Goal: Transaction & Acquisition: Purchase product/service

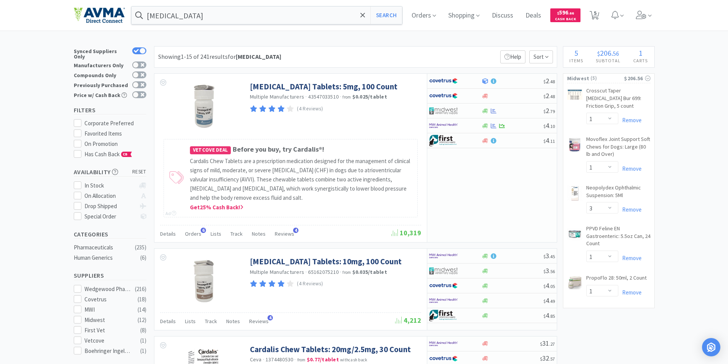
select select "1"
select select "3"
select select "1"
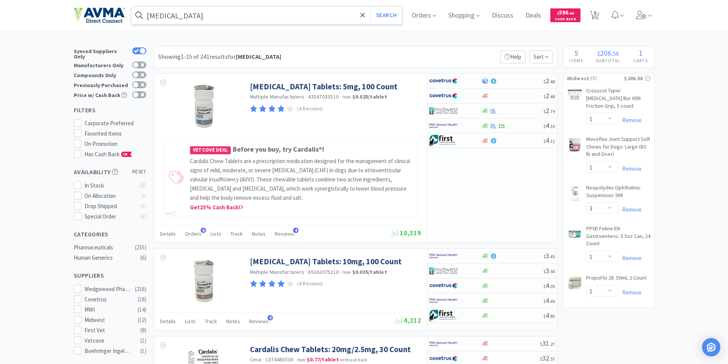
click at [193, 14] on input "[MEDICAL_DATA]" at bounding box center [266, 15] width 271 height 18
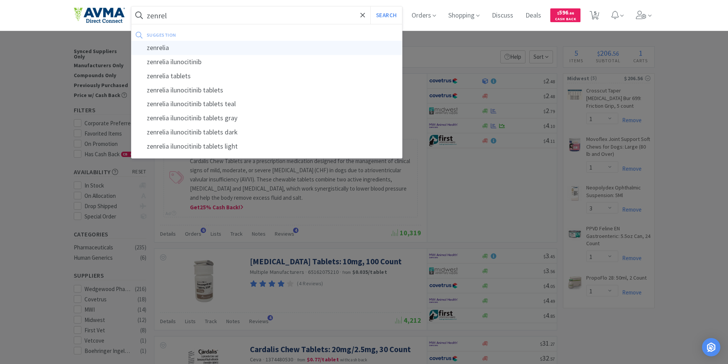
click at [152, 47] on div "zenrelia" at bounding box center [266, 48] width 271 height 14
type input "zenrelia"
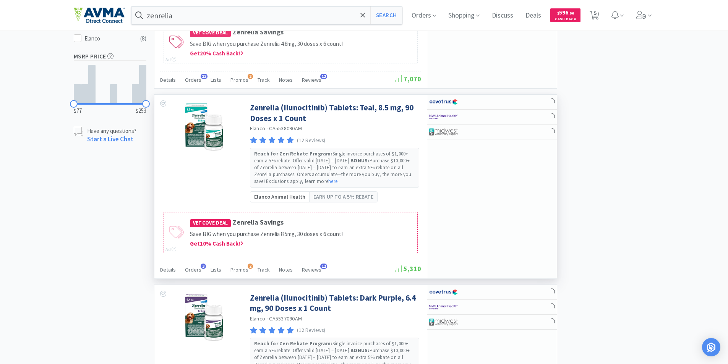
scroll to position [306, 0]
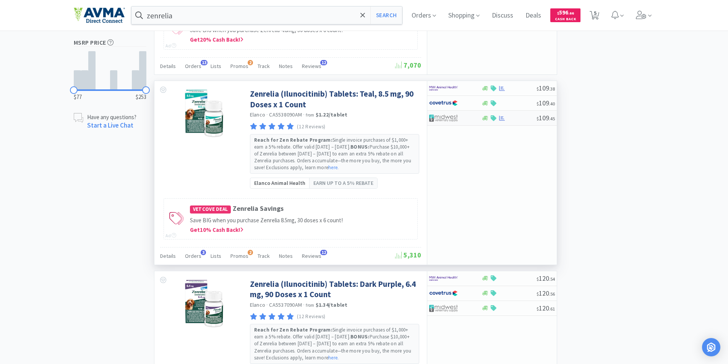
click at [441, 116] on img at bounding box center [443, 117] width 29 height 11
select select "1"
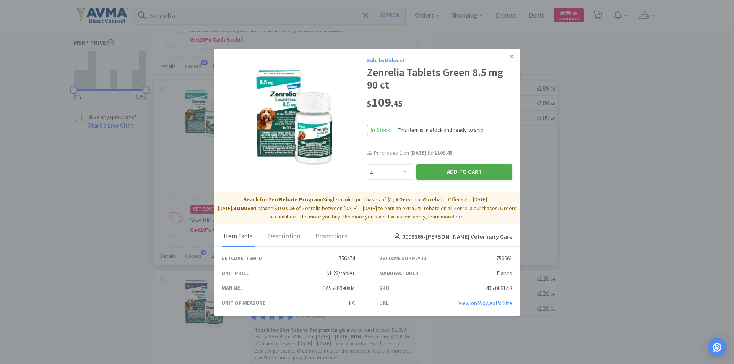
click at [438, 170] on button "Add to Cart" at bounding box center [464, 171] width 96 height 15
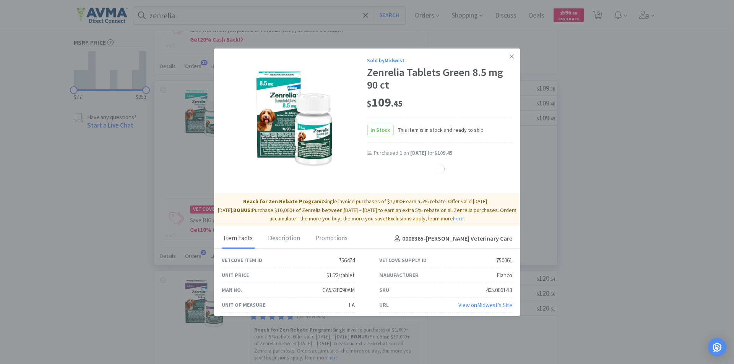
select select "1"
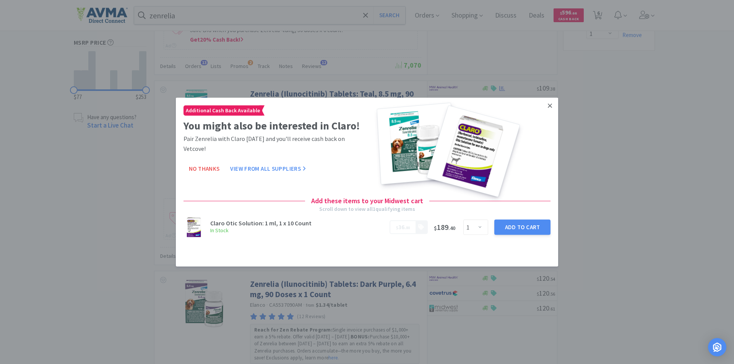
click at [550, 104] on icon at bounding box center [550, 105] width 4 height 7
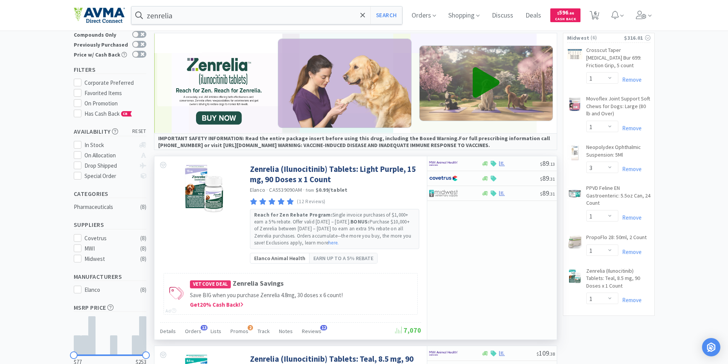
scroll to position [38, 0]
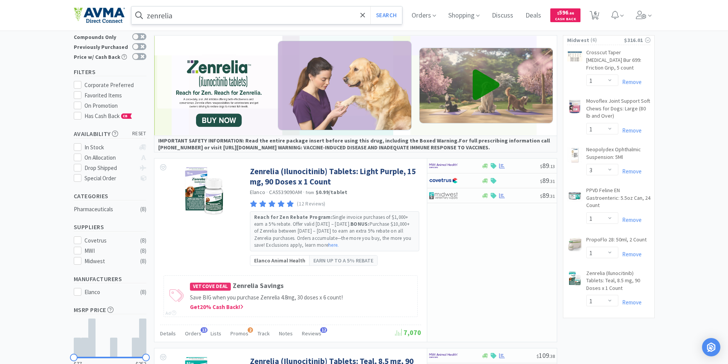
click at [189, 18] on input "zenrelia" at bounding box center [266, 15] width 271 height 18
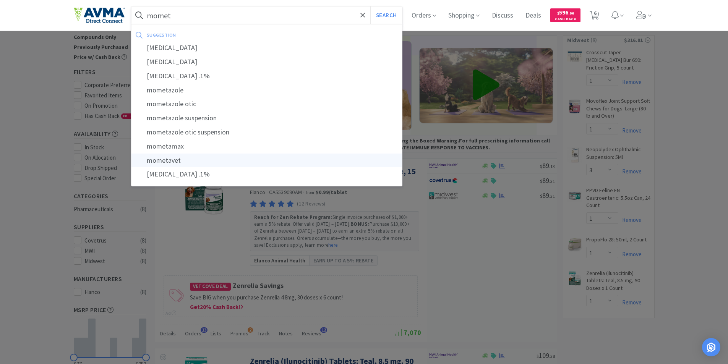
click at [168, 159] on div "mometavet" at bounding box center [266, 161] width 271 height 14
type input "mometavet"
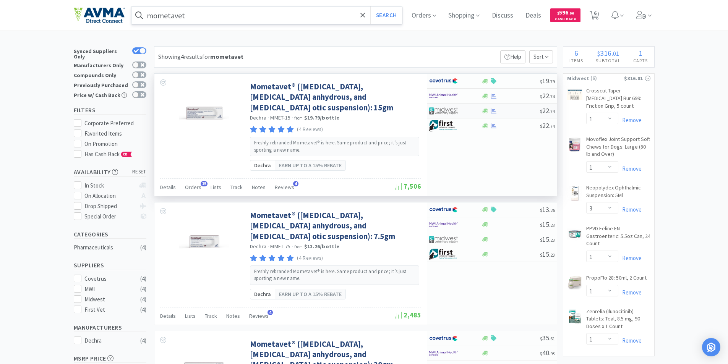
click at [438, 109] on img at bounding box center [443, 110] width 29 height 11
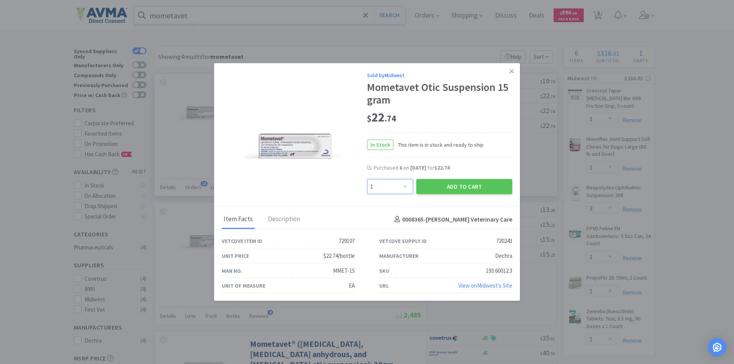
click at [405, 188] on select "Enter Quantity 1 2 3 4 5 6 7 8 9 10 11 12 13 14 15 16 17 18 19 20 Enter Quantity" at bounding box center [390, 186] width 46 height 15
select select "6"
click at [367, 179] on select "Enter Quantity 1 2 3 4 5 6 7 8 9 10 11 12 13 14 15 16 17 18 19 20 Enter Quantity" at bounding box center [390, 186] width 46 height 15
click at [456, 185] on button "Add to Cart" at bounding box center [464, 186] width 96 height 15
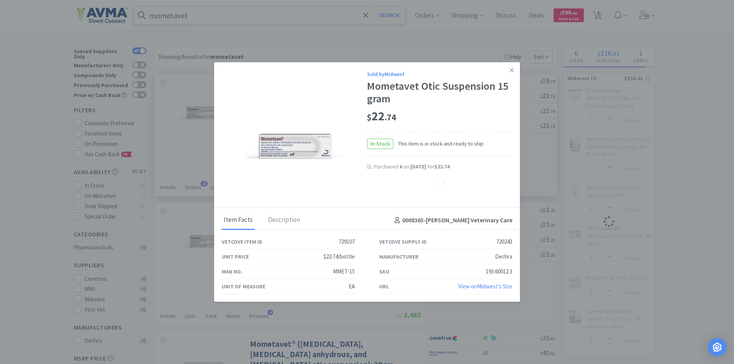
select select "6"
select select "1"
select select "3"
select select "1"
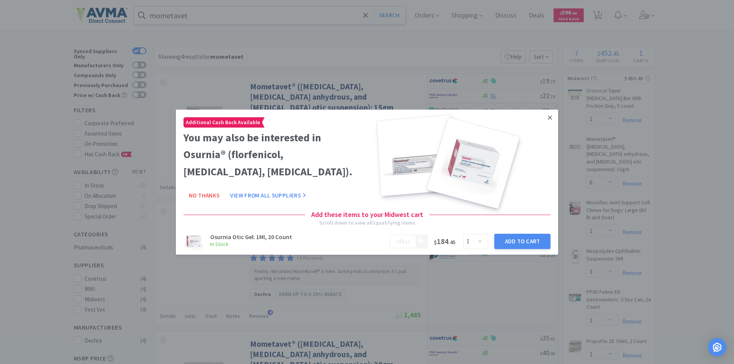
click at [548, 117] on icon at bounding box center [550, 117] width 4 height 4
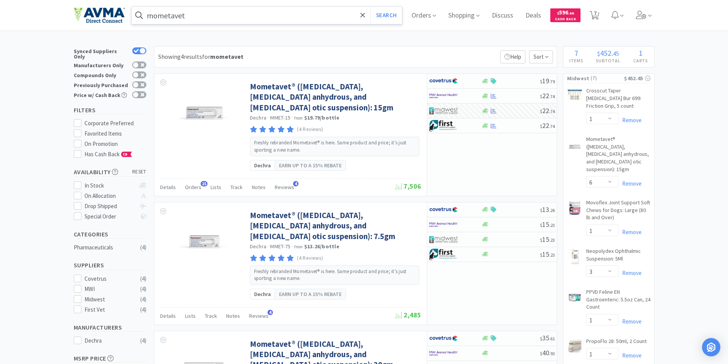
click at [242, 18] on input "mometavet" at bounding box center [266, 15] width 271 height 18
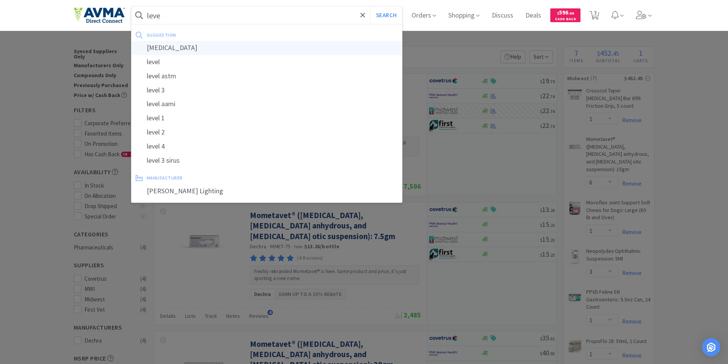
click at [174, 49] on div "[MEDICAL_DATA]" at bounding box center [266, 48] width 271 height 14
type input "[MEDICAL_DATA]"
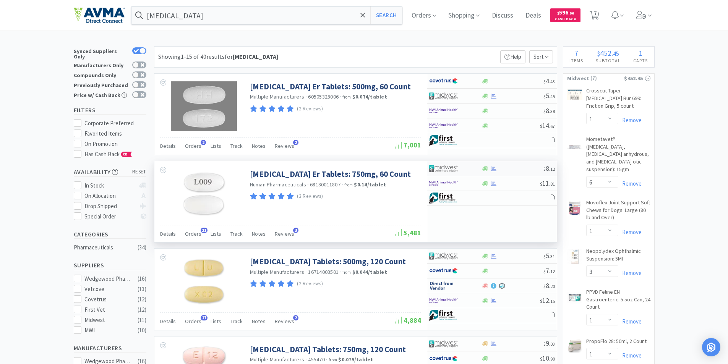
click at [441, 167] on img at bounding box center [443, 168] width 29 height 11
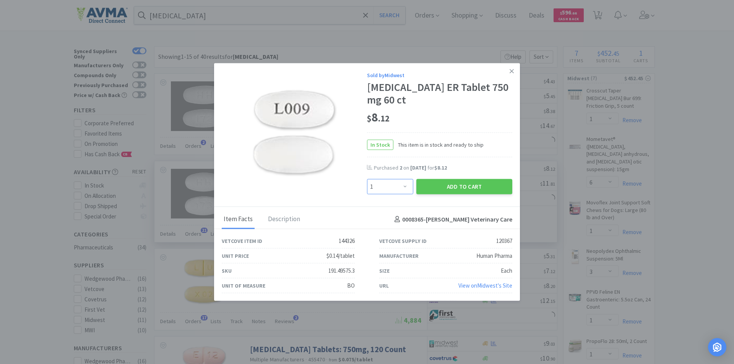
click at [405, 186] on select "Enter Quantity 1 2 3 4 5 6 7 8 9 10 11 12 13 14 15 16 17 18 19 20 Enter Quantity" at bounding box center [390, 186] width 46 height 15
select select "2"
click at [367, 179] on select "Enter Quantity 1 2 3 4 5 6 7 8 9 10 11 12 13 14 15 16 17 18 19 20 Enter Quantity" at bounding box center [390, 186] width 46 height 15
click at [449, 185] on button "Add to Cart" at bounding box center [464, 186] width 96 height 15
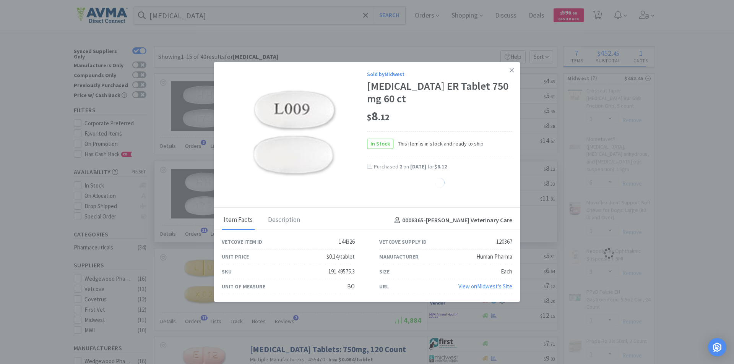
select select "2"
select select "6"
select select "1"
select select "3"
select select "1"
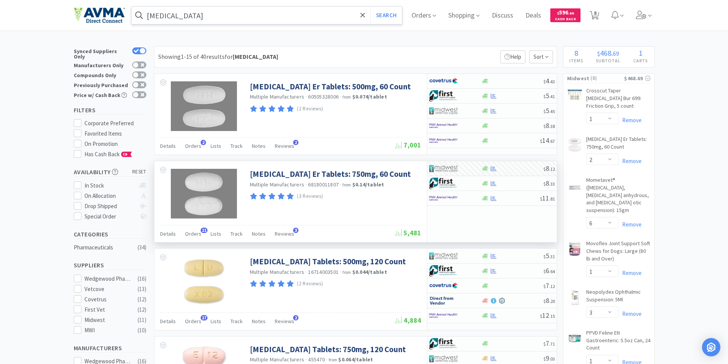
click at [230, 17] on input "[MEDICAL_DATA]" at bounding box center [266, 15] width 271 height 18
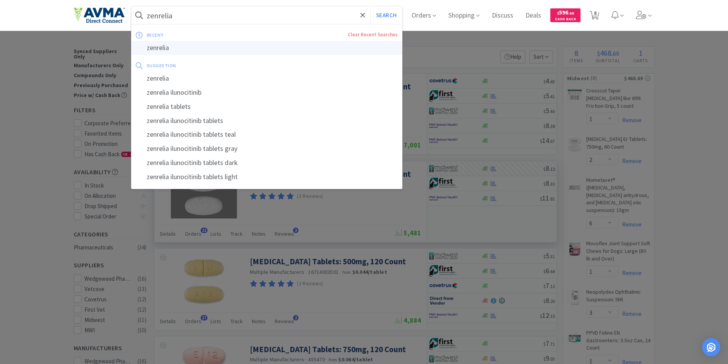
type input "zenrelia"
click at [160, 47] on div "zenrelia" at bounding box center [266, 48] width 271 height 14
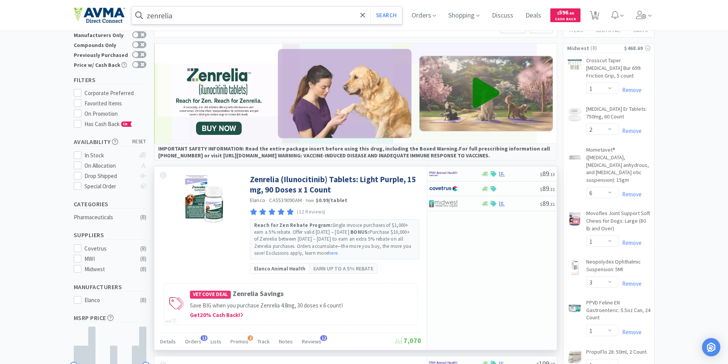
scroll to position [76, 0]
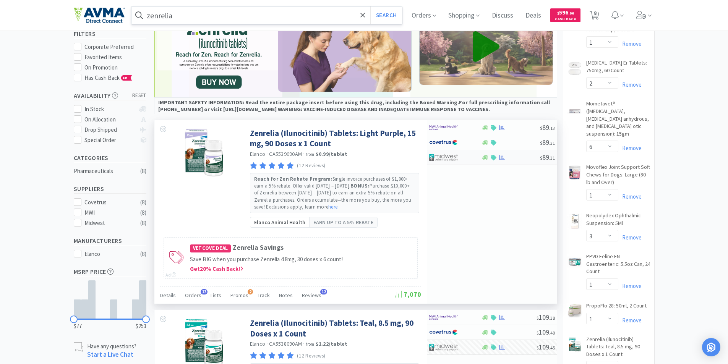
click at [440, 156] on img at bounding box center [443, 157] width 29 height 11
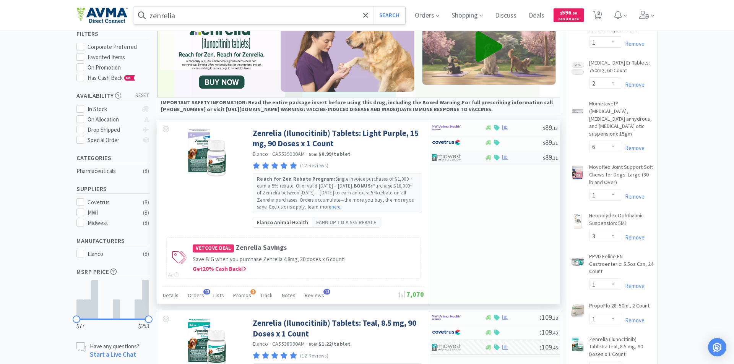
select select "1"
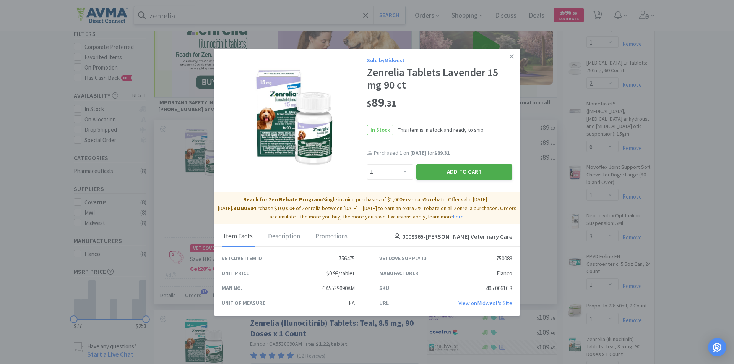
click at [447, 171] on button "Add to Cart" at bounding box center [464, 171] width 96 height 15
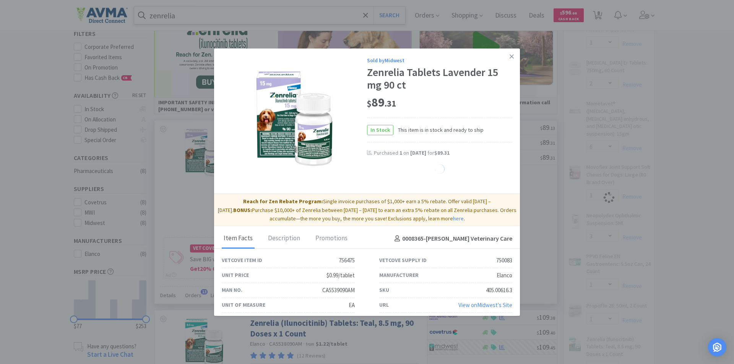
select select "1"
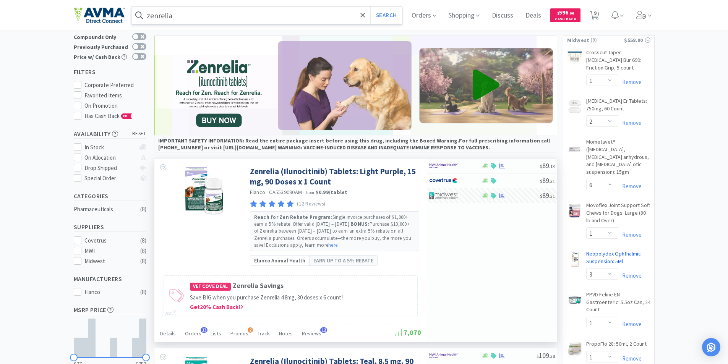
scroll to position [0, 0]
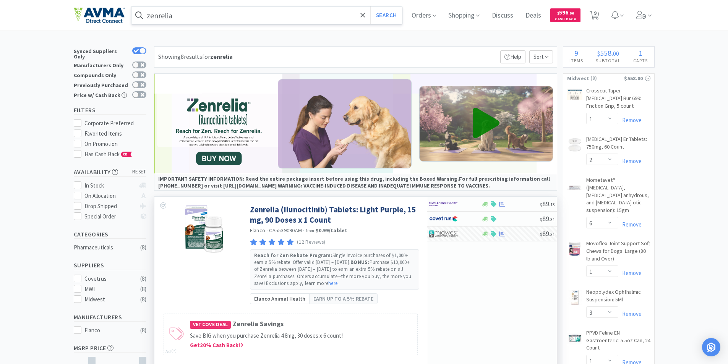
click at [198, 14] on input "zenrelia" at bounding box center [266, 15] width 271 height 18
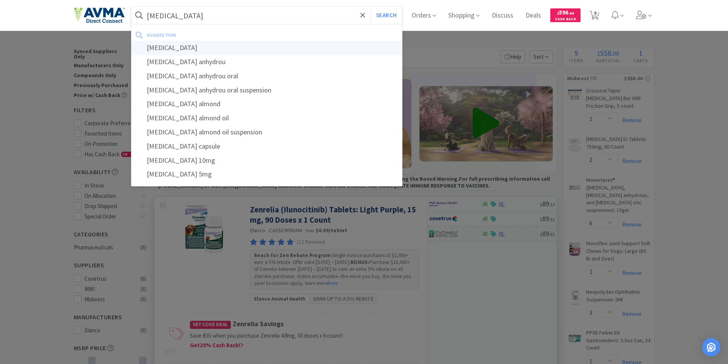
type input "[MEDICAL_DATA]"
click at [165, 44] on div "[MEDICAL_DATA]" at bounding box center [266, 48] width 271 height 14
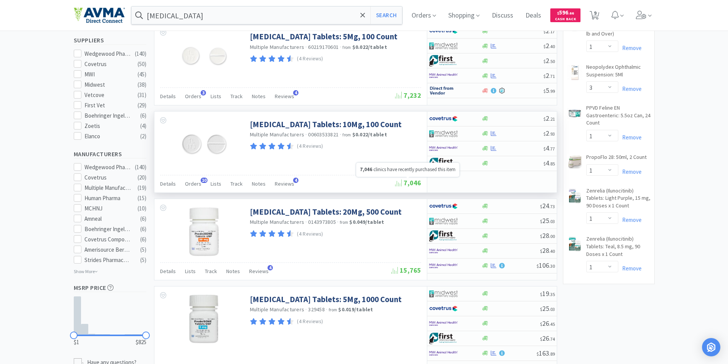
scroll to position [229, 0]
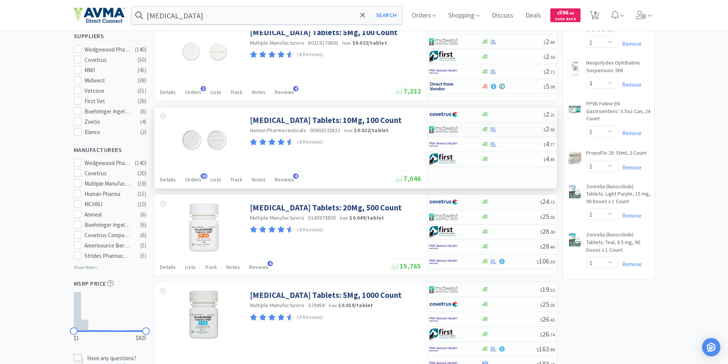
click at [438, 125] on img at bounding box center [443, 129] width 29 height 11
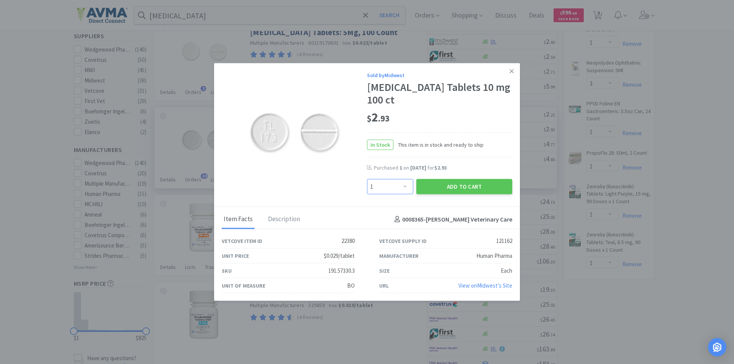
click at [403, 188] on select "Enter Quantity 1 2 3 4 5 6 7 8 9 10 11 12 13 14 15 16 17 18 19 20 Enter Quantity" at bounding box center [390, 186] width 46 height 15
select select "2"
click at [367, 179] on select "Enter Quantity 1 2 3 4 5 6 7 8 9 10 11 12 13 14 15 16 17 18 19 20 Enter Quantity" at bounding box center [390, 186] width 46 height 15
click at [466, 186] on button "Add to Cart" at bounding box center [464, 186] width 96 height 15
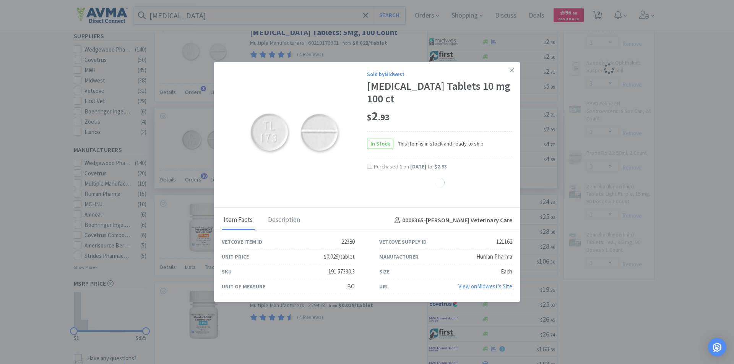
select select "2"
select select "1"
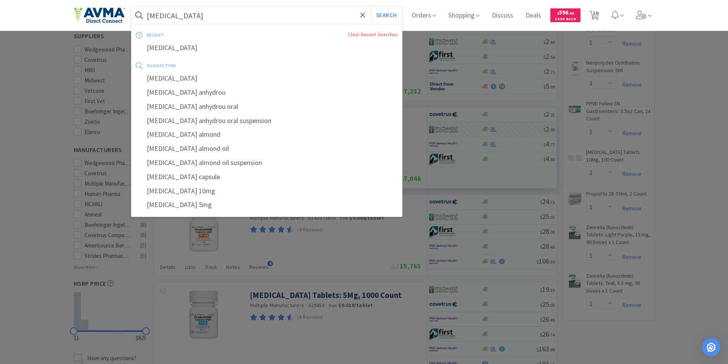
click at [268, 12] on input "[MEDICAL_DATA]" at bounding box center [266, 15] width 271 height 18
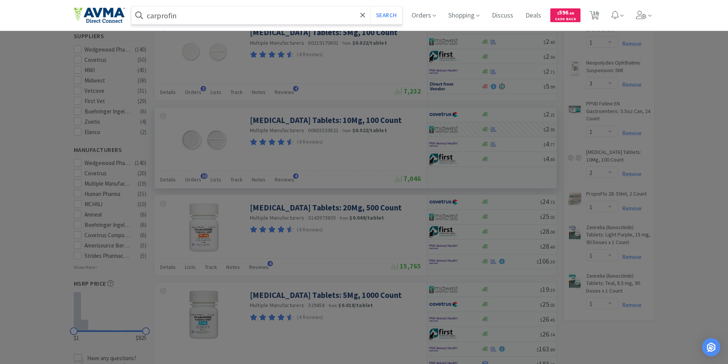
click at [370, 6] on button "Search" at bounding box center [386, 15] width 32 height 18
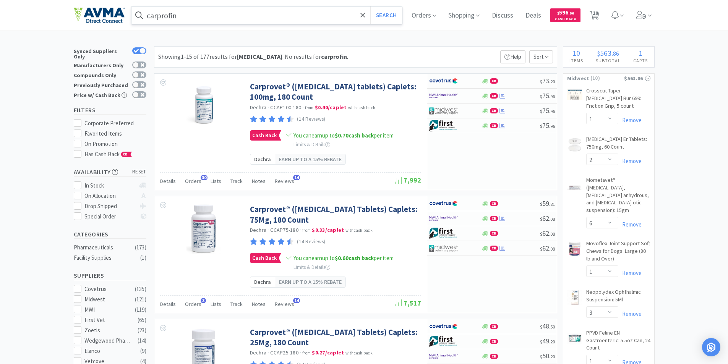
click at [227, 17] on input "carprofin" at bounding box center [266, 15] width 271 height 18
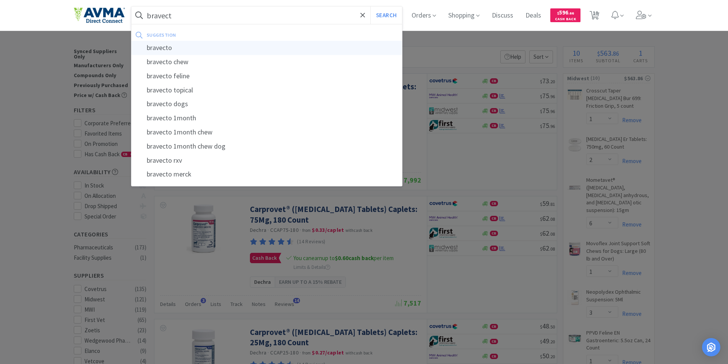
click at [165, 46] on div "bravecto" at bounding box center [266, 48] width 271 height 14
type input "bravecto"
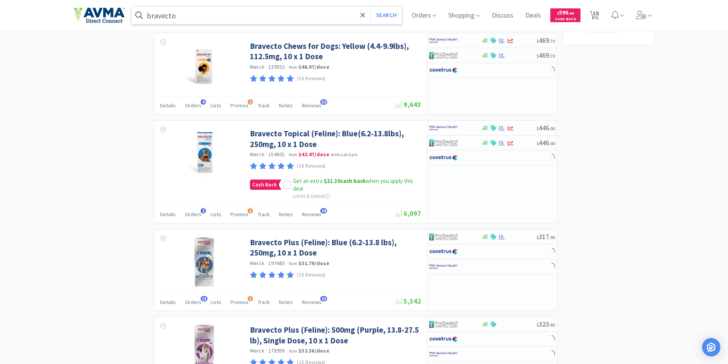
scroll to position [459, 0]
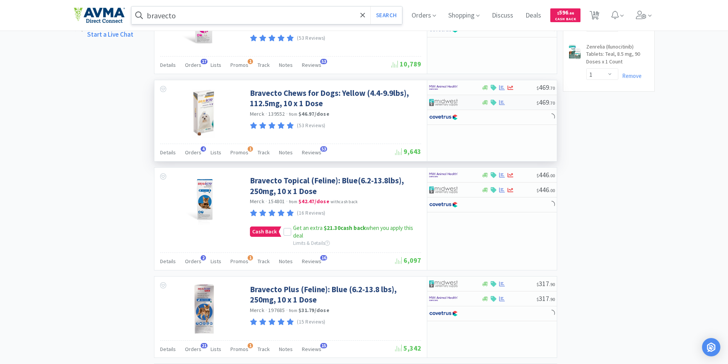
click at [448, 97] on img at bounding box center [443, 102] width 29 height 11
select select "1"
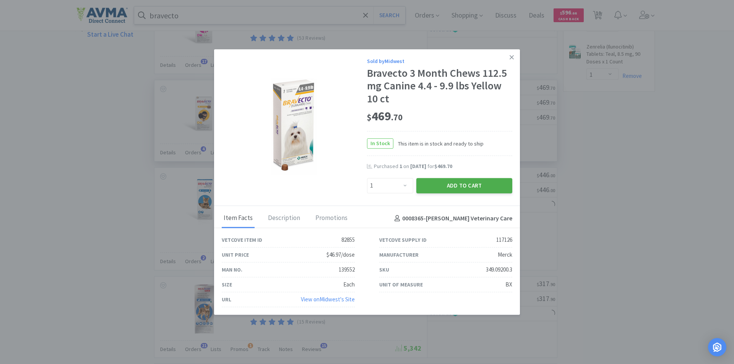
click at [456, 187] on button "Add to Cart" at bounding box center [464, 185] width 96 height 15
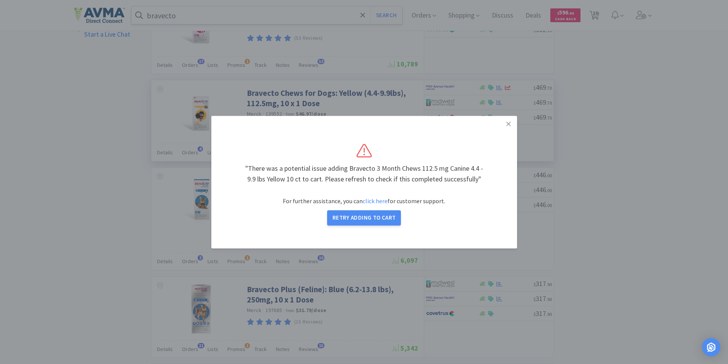
select select "1"
select select "2"
select select "6"
select select "1"
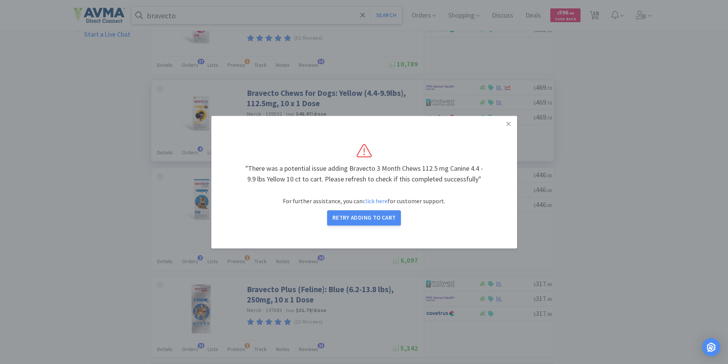
select select "3"
select select "1"
select select "2"
select select "1"
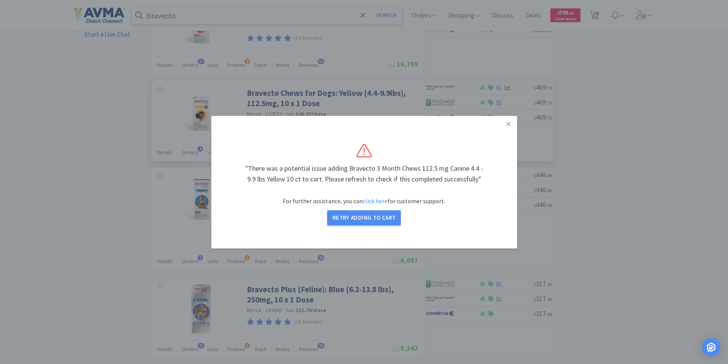
select select "1"
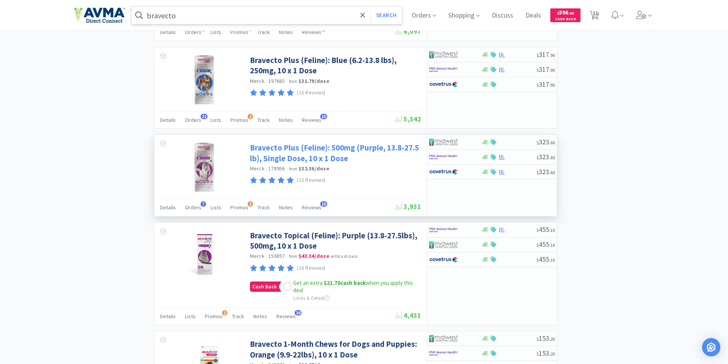
scroll to position [573, 0]
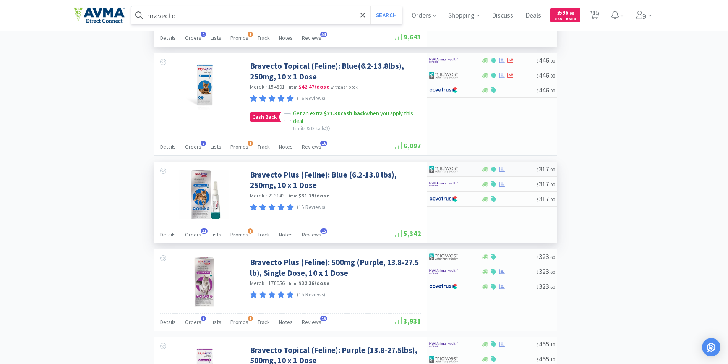
click at [441, 164] on img at bounding box center [443, 169] width 29 height 11
select select "1"
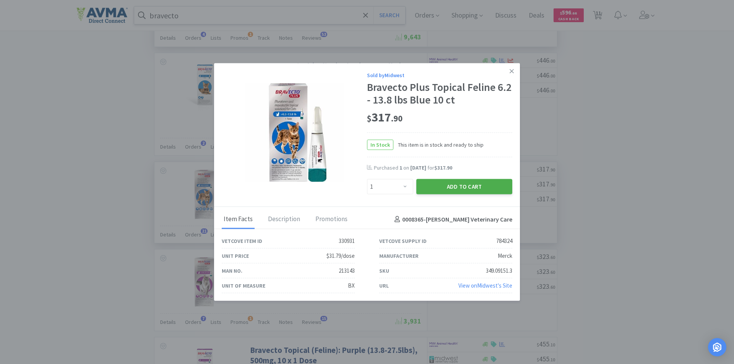
click at [457, 186] on button "Add to Cart" at bounding box center [464, 186] width 96 height 15
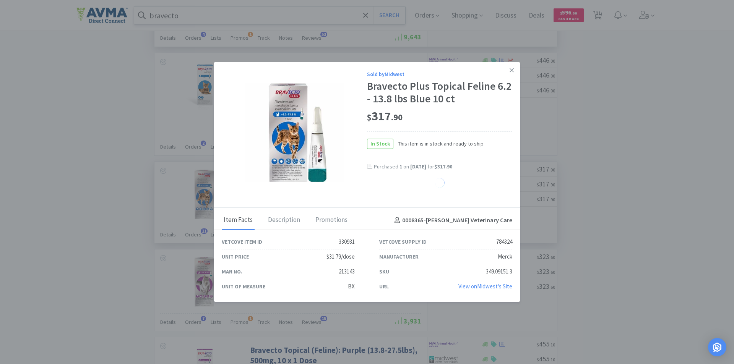
select select "1"
select select "2"
select select "6"
select select "1"
select select "3"
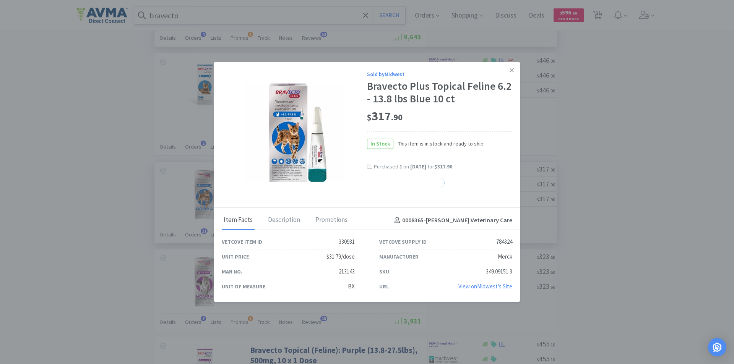
select select "1"
select select "2"
select select "1"
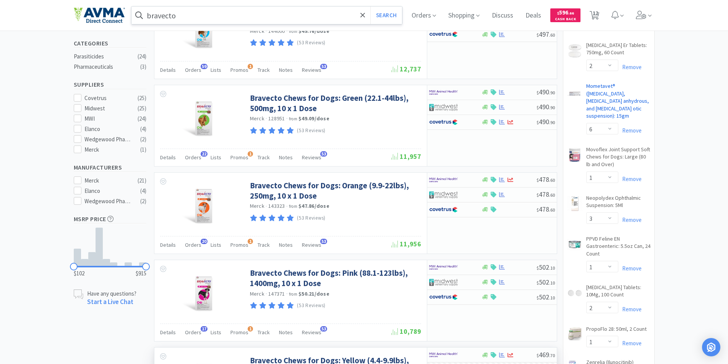
scroll to position [38, 0]
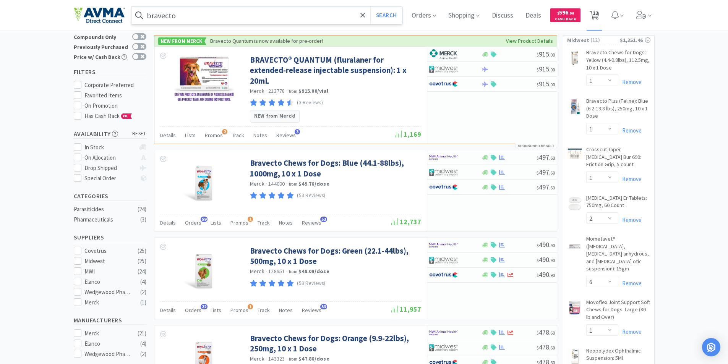
click at [598, 13] on span "12" at bounding box center [595, 13] width 5 height 31
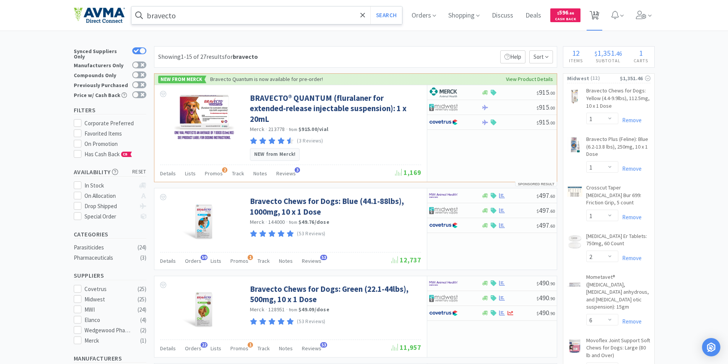
select select "1"
select select "2"
select select "6"
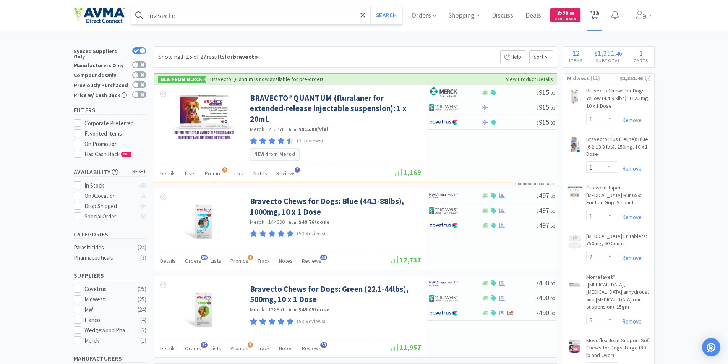
select select "1"
select select "3"
select select "1"
select select "2"
select select "1"
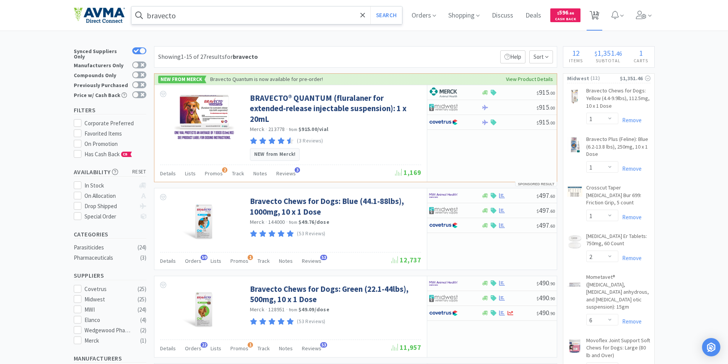
select select "1"
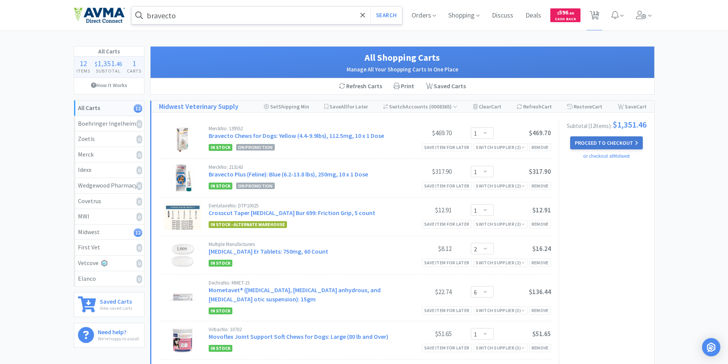
click at [605, 145] on button "Proceed to Checkout" at bounding box center [606, 142] width 73 height 13
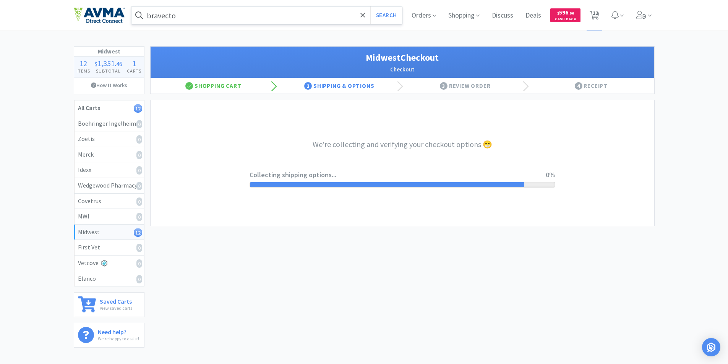
select select "0"
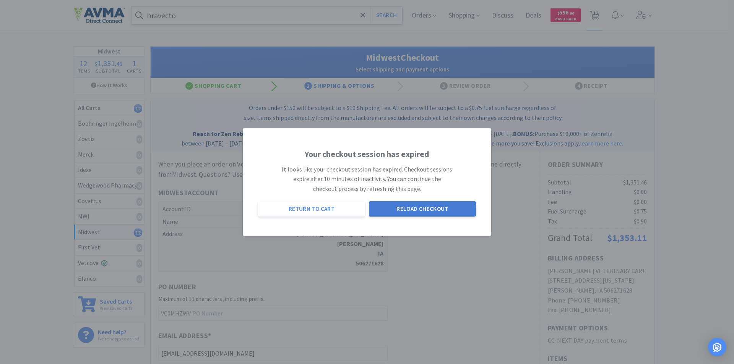
click at [421, 211] on button "Reload Checkout" at bounding box center [422, 208] width 107 height 15
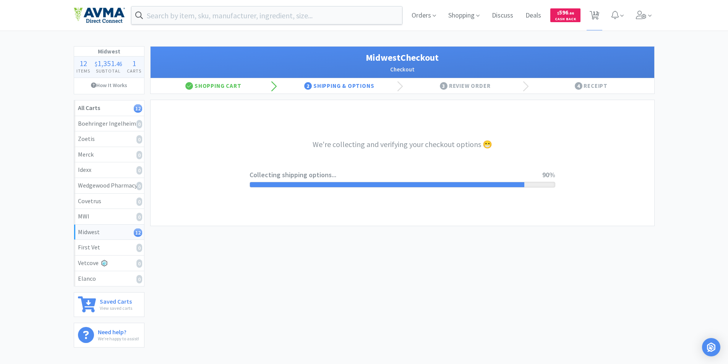
select select "0"
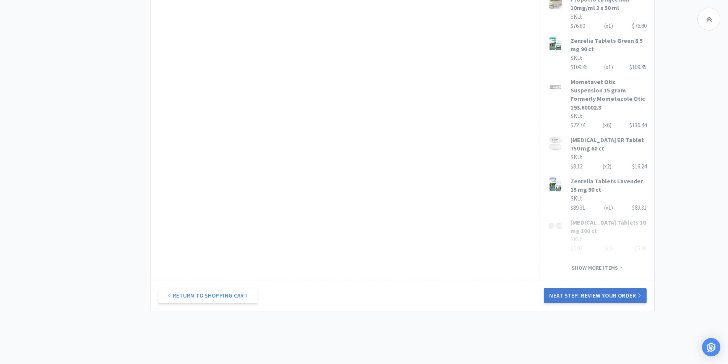
click at [589, 288] on button "Next Step: Review Your Order" at bounding box center [595, 295] width 102 height 15
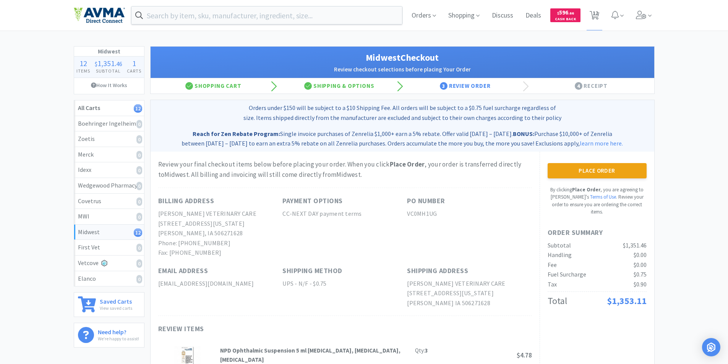
click at [590, 173] on button "Place Order" at bounding box center [597, 170] width 99 height 15
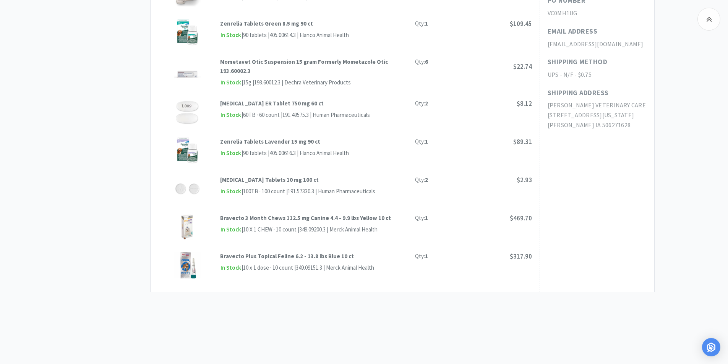
scroll to position [138, 0]
